Goal: Transaction & Acquisition: Purchase product/service

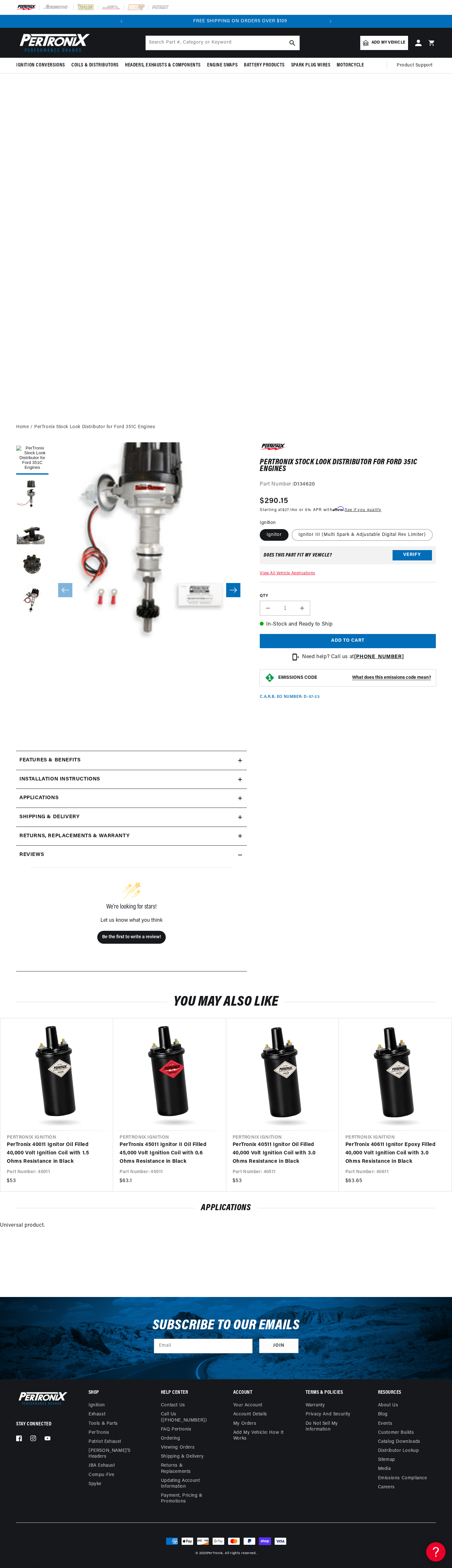
scroll to position [0, 196]
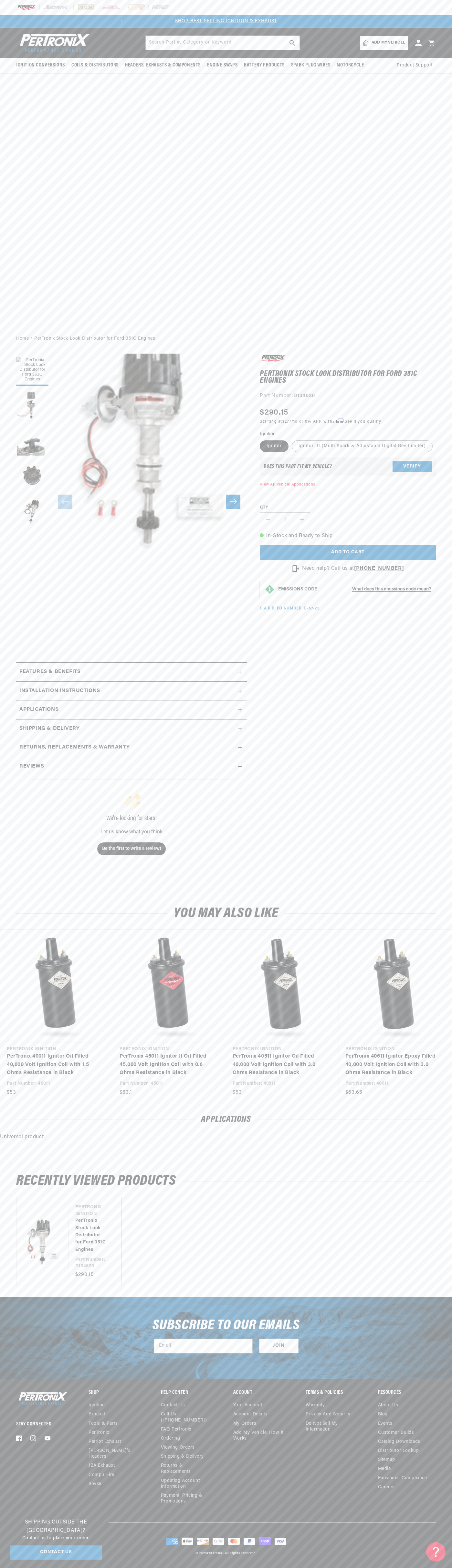
click at [299, 27] on div "SHOP BEST SELLING IGNITION & EXHAUST FREE SHIPPING ON ORDERS OVER $109" at bounding box center [226, 21] width 222 height 13
click at [421, 801] on div "PerTronix Stock Look Distributor for Ford 351C Engines PerTronix Stock Look Dis…" at bounding box center [341, 621] width 189 height 535
click at [390, 1567] on html "Skip to content Your cart Your cart is empty Get the right parts the first time…" at bounding box center [226, 784] width 452 height 1568
click at [2, 590] on section "PerTronix Stock Look Distributor for Ford 351C Engines PerTronix Stock Look Dis…" at bounding box center [226, 620] width 452 height 546
